Goal: Navigation & Orientation: Find specific page/section

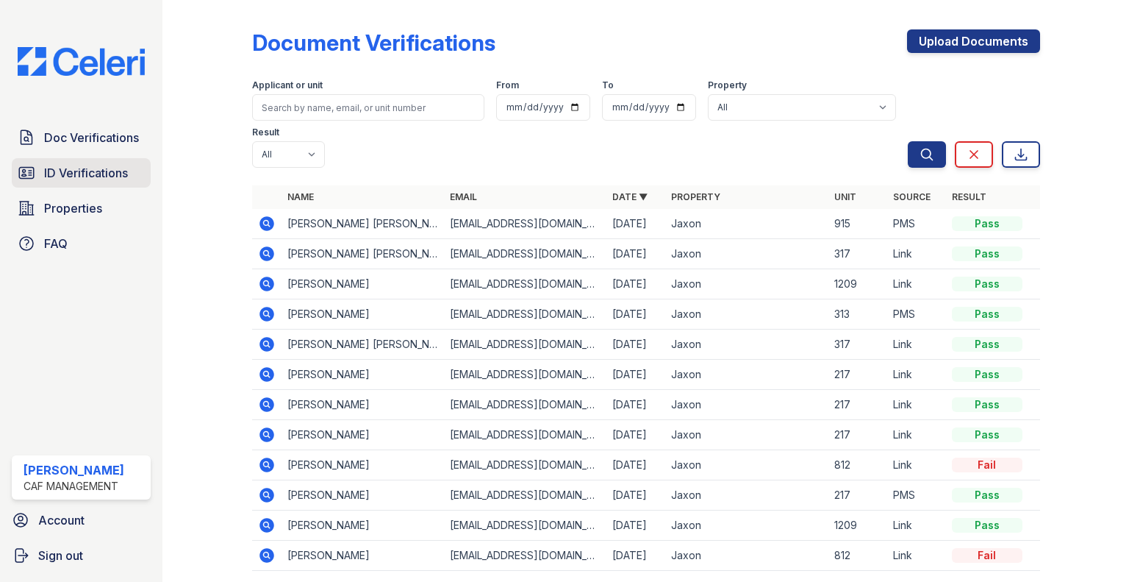
click at [119, 182] on link "ID Verifications" at bounding box center [81, 172] width 139 height 29
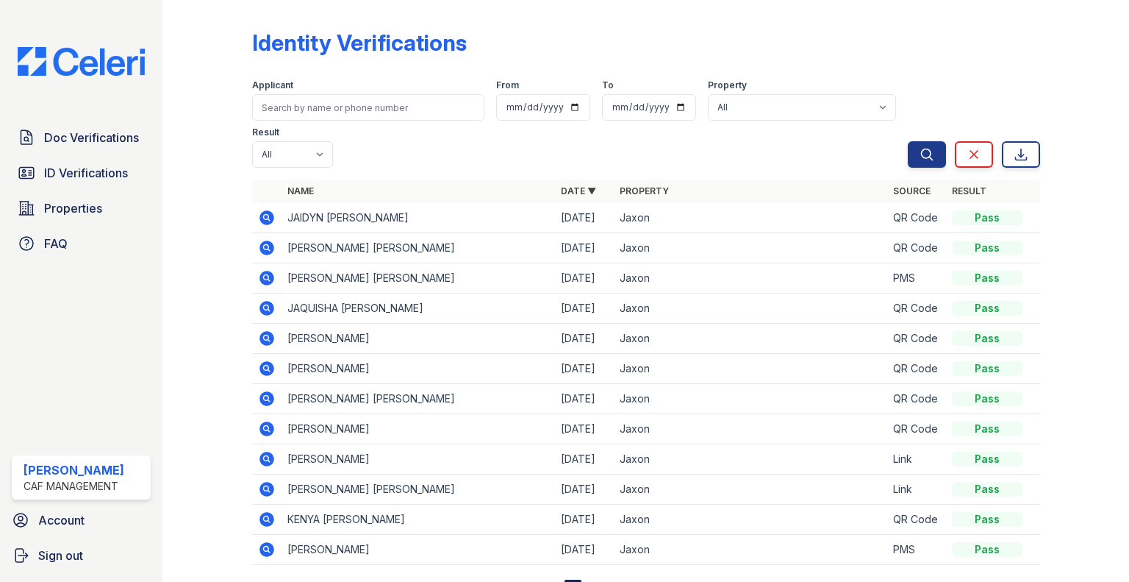
click at [262, 220] on icon at bounding box center [267, 217] width 15 height 15
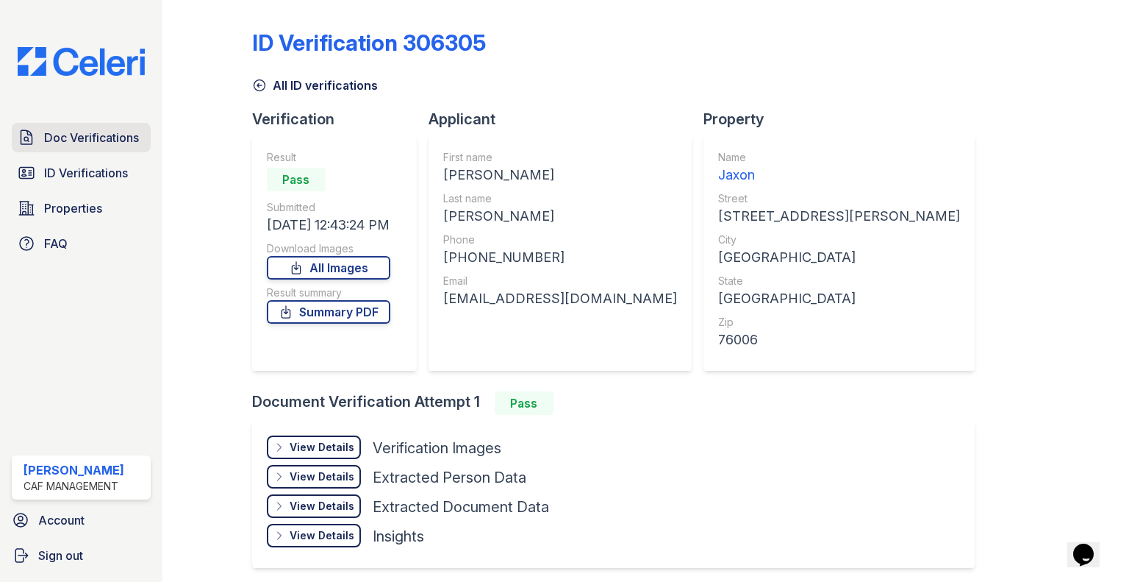
click at [57, 132] on span "Doc Verifications" at bounding box center [91, 138] width 95 height 18
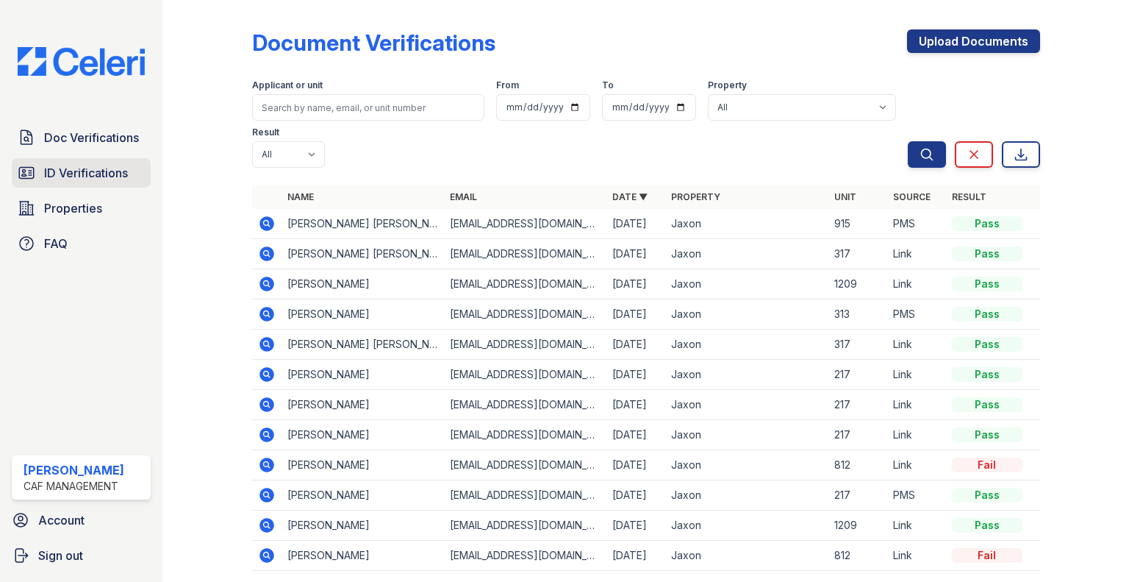
click at [86, 172] on span "ID Verifications" at bounding box center [86, 173] width 84 height 18
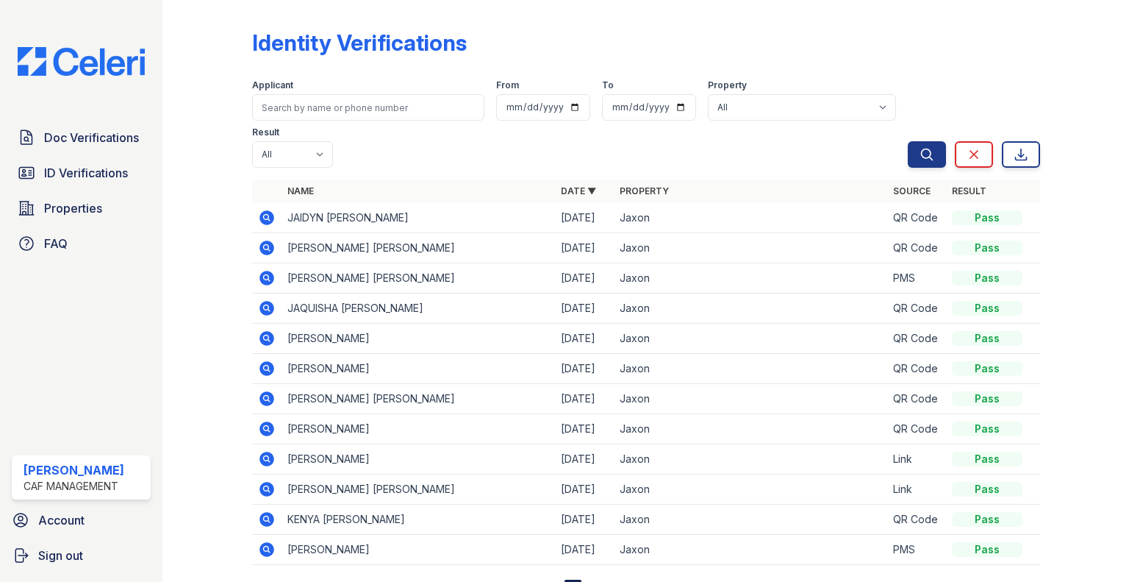
click at [274, 249] on icon at bounding box center [267, 248] width 18 height 18
